Goal: Navigation & Orientation: Go to known website

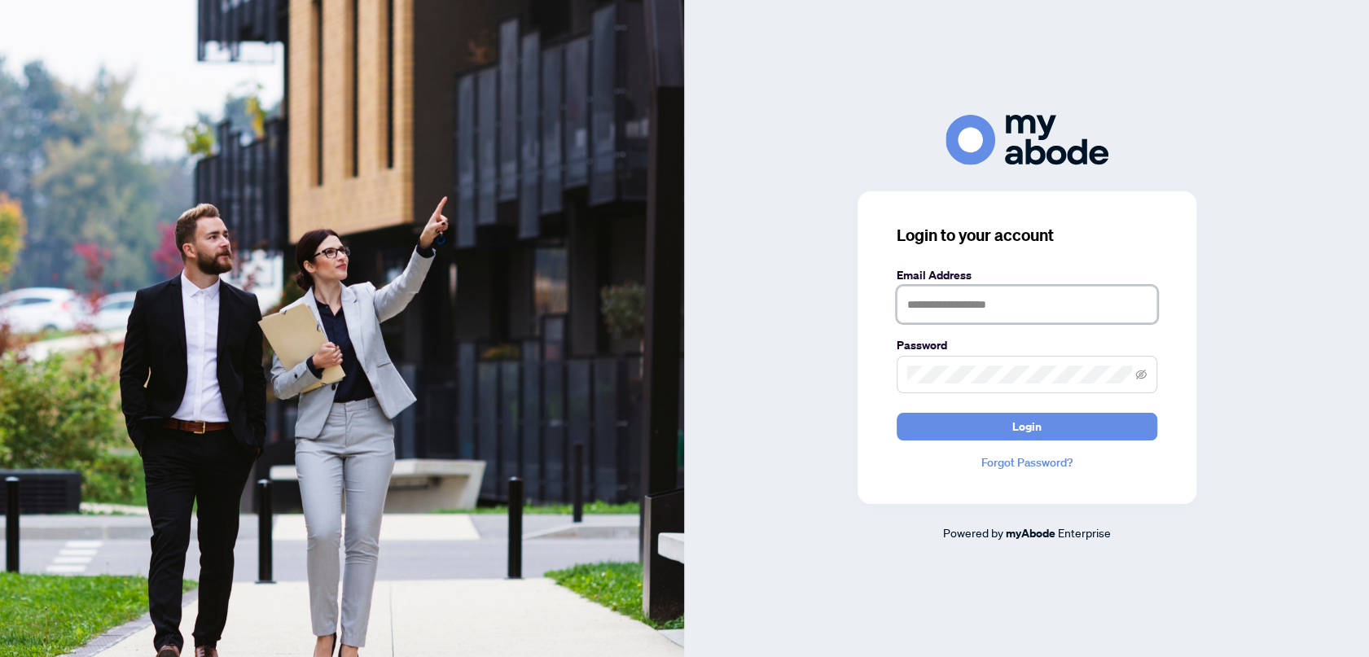
click at [988, 310] on input "text" at bounding box center [1027, 304] width 261 height 37
type input "**********"
click at [955, 413] on form "**********" at bounding box center [1027, 353] width 261 height 174
click at [945, 421] on button "Login" at bounding box center [1027, 427] width 261 height 28
